Goal: Information Seeking & Learning: Learn about a topic

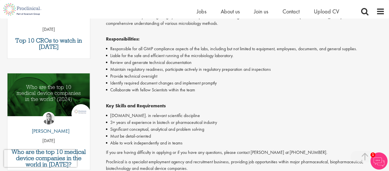
scroll to position [135, 0]
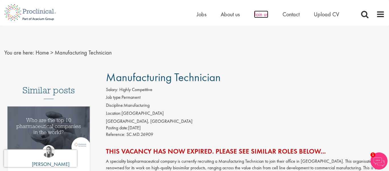
click at [259, 17] on span "Join us" at bounding box center [261, 14] width 14 height 7
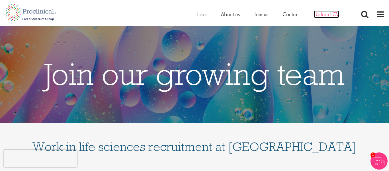
click at [326, 14] on span "Upload CV" at bounding box center [326, 14] width 25 height 7
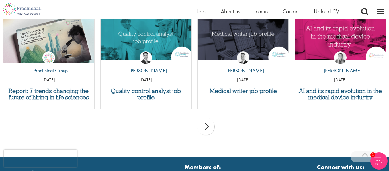
scroll to position [587, 0]
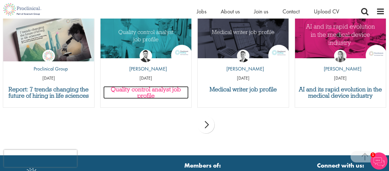
click at [166, 92] on h3 "Quality control analyst job profile" at bounding box center [145, 92] width 85 height 13
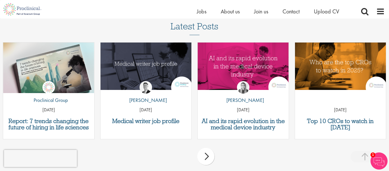
scroll to position [1348, 0]
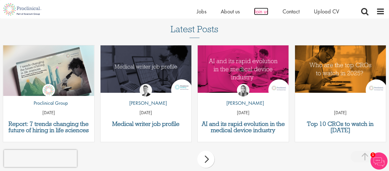
click at [262, 14] on span "Join us" at bounding box center [261, 11] width 14 height 7
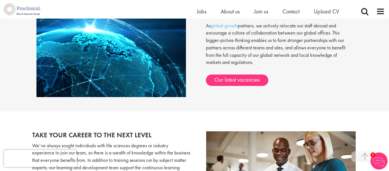
scroll to position [481, 0]
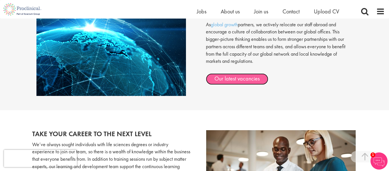
click at [238, 82] on link "Our latest vacancies" at bounding box center [237, 78] width 62 height 11
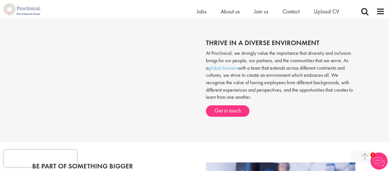
scroll to position [206, 0]
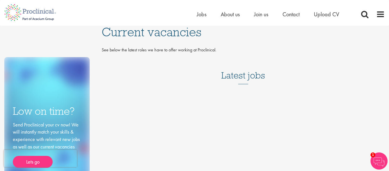
click at [249, 82] on h3 "Latest jobs" at bounding box center [243, 70] width 44 height 28
click at [249, 77] on h3 "Latest jobs" at bounding box center [243, 70] width 44 height 28
click at [249, 76] on h3 "Latest jobs" at bounding box center [243, 70] width 44 height 28
click at [248, 75] on h3 "Latest jobs" at bounding box center [243, 70] width 44 height 28
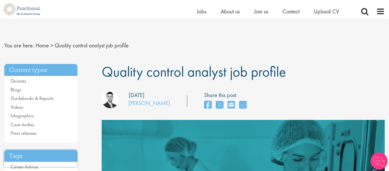
scroll to position [1355, 0]
